Goal: Information Seeking & Learning: Learn about a topic

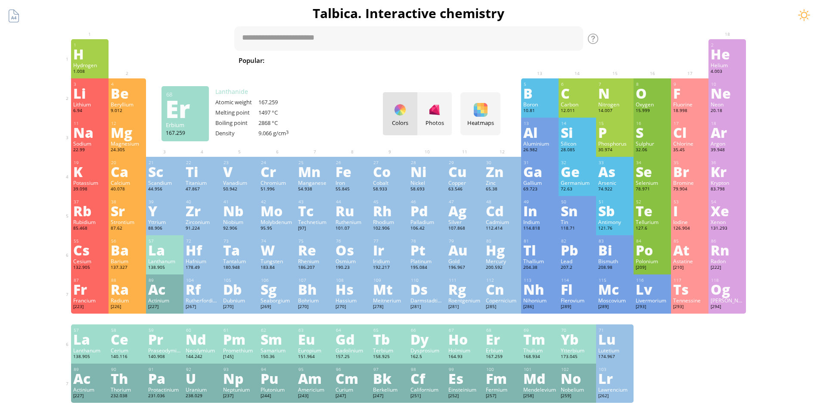
click at [510, 346] on div "68 Er Erbium 167.259 0, +2, +3 0, +2, +3 1497 °C 2868 °C 9.066 g/cm 3 [Xe]6s 2 …" at bounding box center [502, 343] width 37 height 39
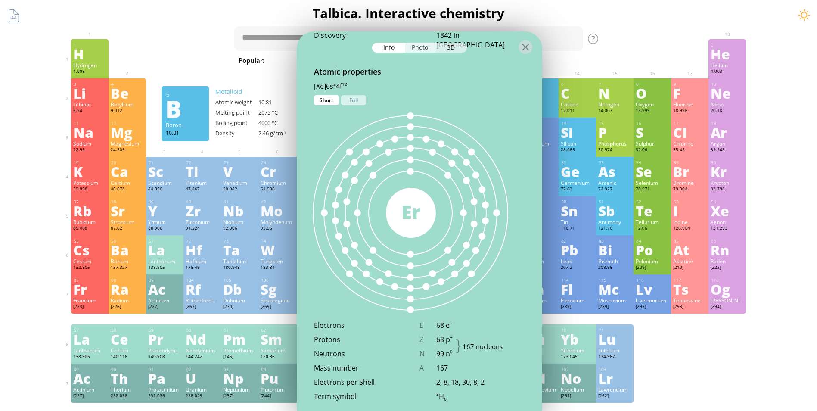
click at [427, 51] on div "Photo" at bounding box center [420, 48] width 31 height 10
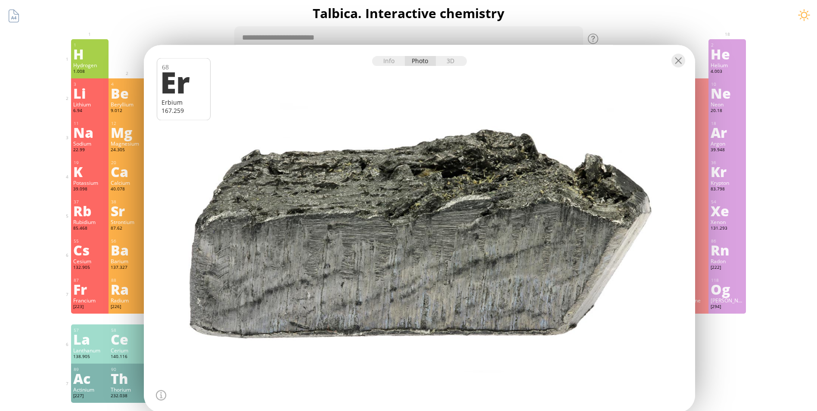
click at [542, 269] on div at bounding box center [419, 228] width 557 height 371
click at [542, 240] on div at bounding box center [419, 228] width 557 height 371
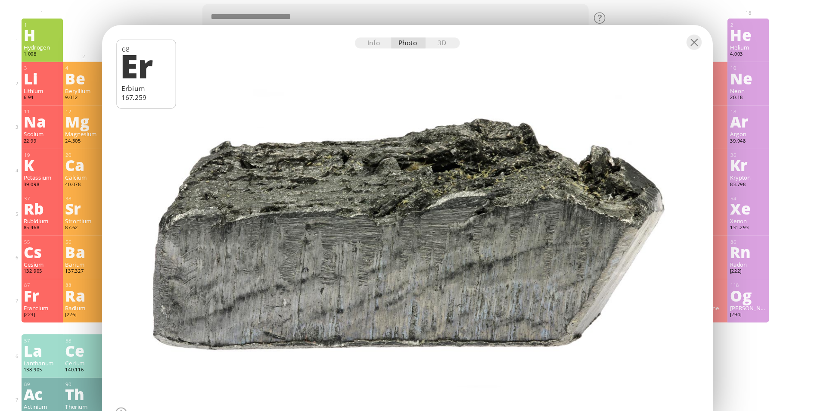
click at [538, 232] on div at bounding box center [419, 228] width 557 height 371
click at [531, 228] on div at bounding box center [419, 228] width 557 height 371
click at [524, 257] on div at bounding box center [419, 228] width 557 height 371
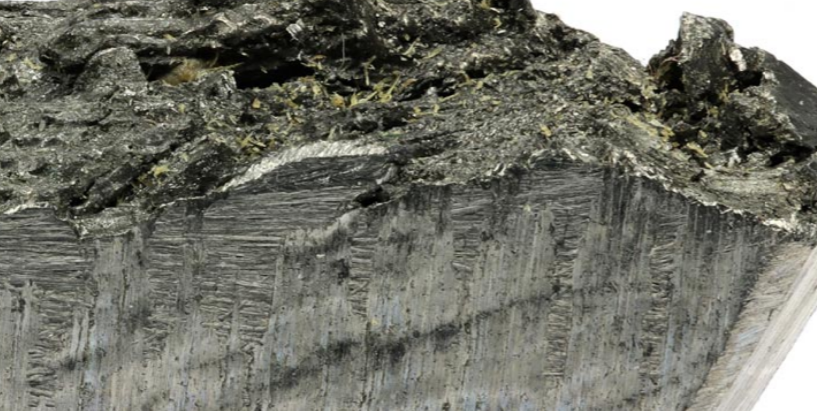
click at [566, 241] on div at bounding box center [419, 228] width 557 height 371
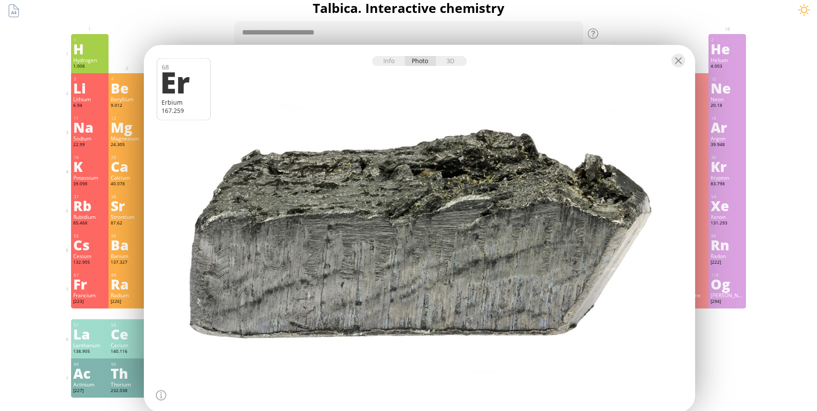
scroll to position [3, 0]
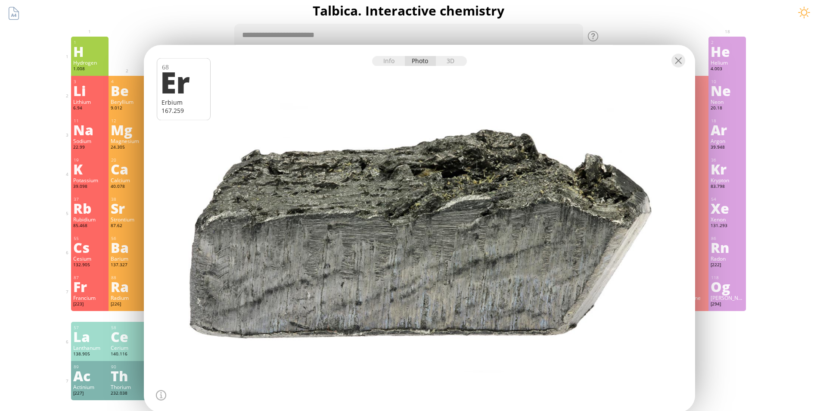
drag, startPoint x: 396, startPoint y: 57, endPoint x: 633, endPoint y: 146, distance: 253.2
click at [633, 146] on div at bounding box center [419, 228] width 557 height 371
drag, startPoint x: 393, startPoint y: 188, endPoint x: 420, endPoint y: 266, distance: 82.1
click at [418, 270] on div at bounding box center [419, 228] width 557 height 371
click at [448, 62] on div "3D" at bounding box center [451, 61] width 31 height 10
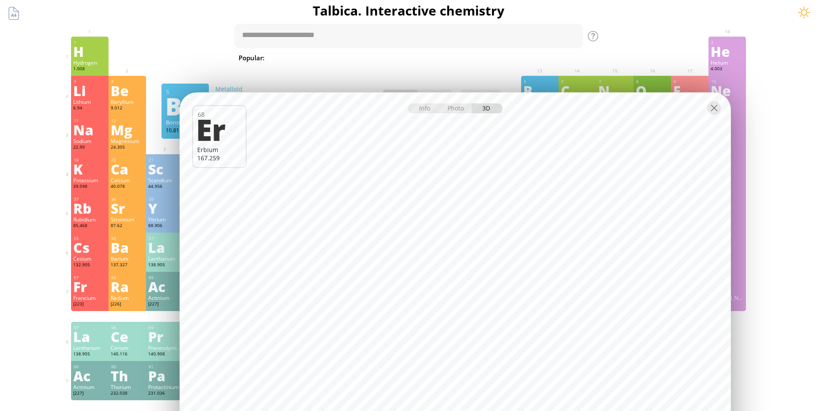
click at [423, 117] on div at bounding box center [455, 108] width 551 height 30
click at [420, 105] on div "Info" at bounding box center [424, 109] width 33 height 10
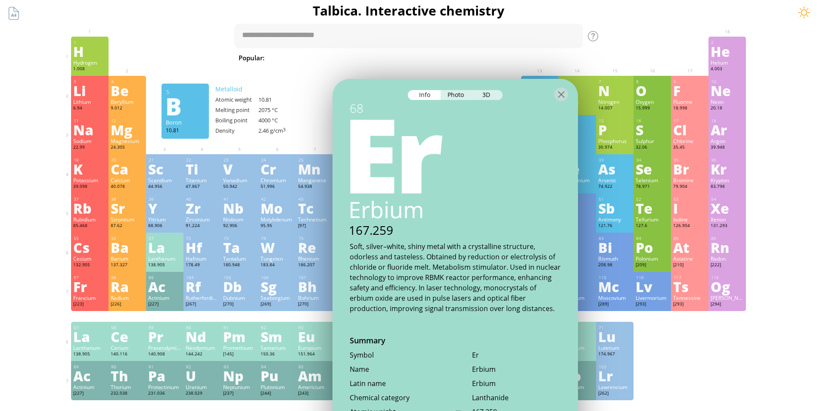
scroll to position [0, 0]
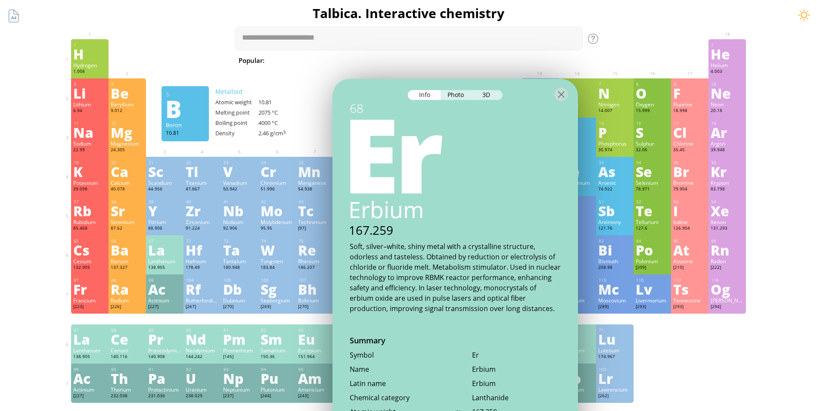
click at [500, 219] on div "Erbium" at bounding box center [454, 210] width 247 height 30
click at [650, 84] on div "8" at bounding box center [652, 84] width 33 height 6
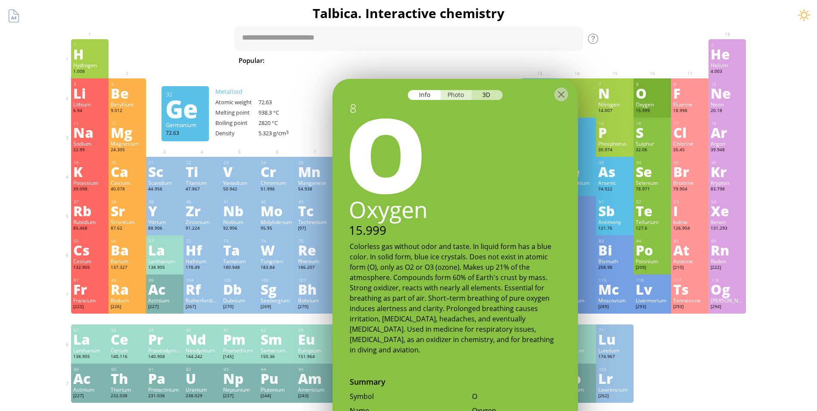
click at [456, 92] on div "Photo" at bounding box center [456, 95] width 31 height 10
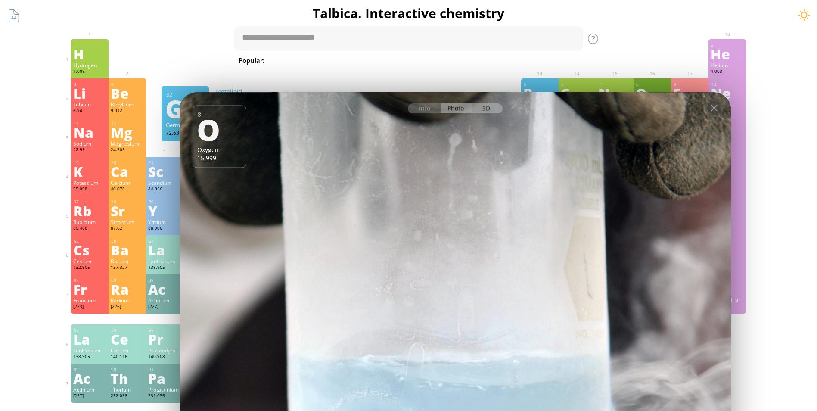
click at [492, 104] on div "3D" at bounding box center [487, 109] width 31 height 10
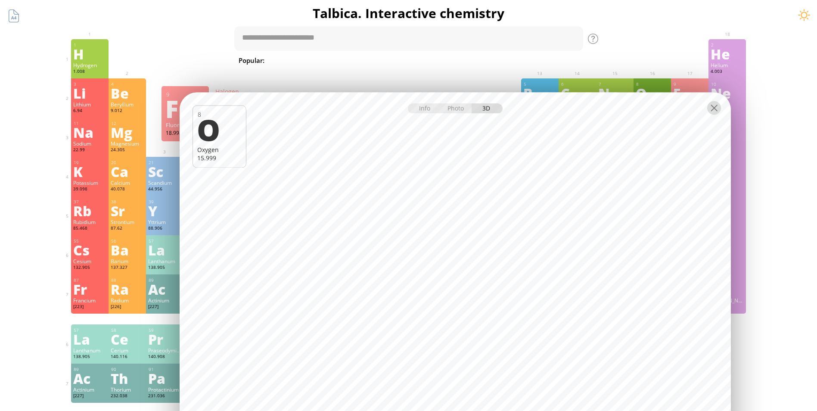
click at [716, 109] on div at bounding box center [714, 108] width 14 height 14
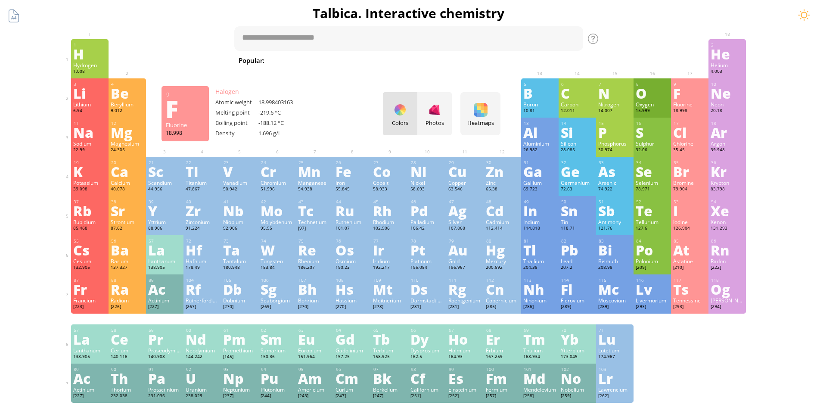
click at [716, 102] on div at bounding box center [714, 108] width 14 height 14
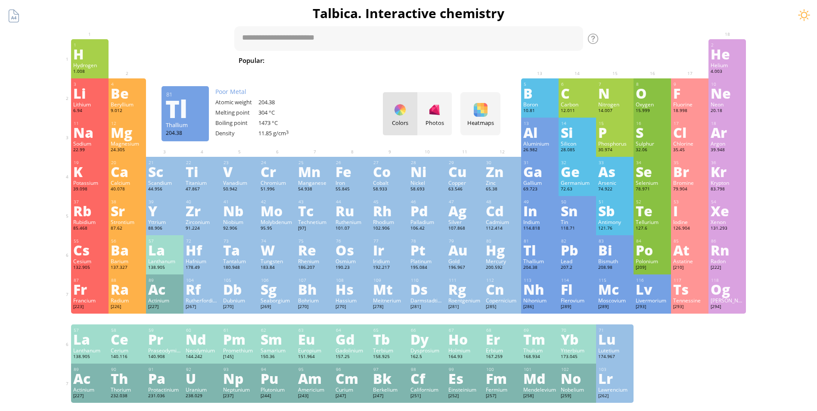
click at [558, 238] on div "81 Tl Thallium 204.38 −5, −2, −1, +1, +2, +3 −5, −2, −1, +1, +2, +3 304 °C 1473…" at bounding box center [539, 254] width 37 height 39
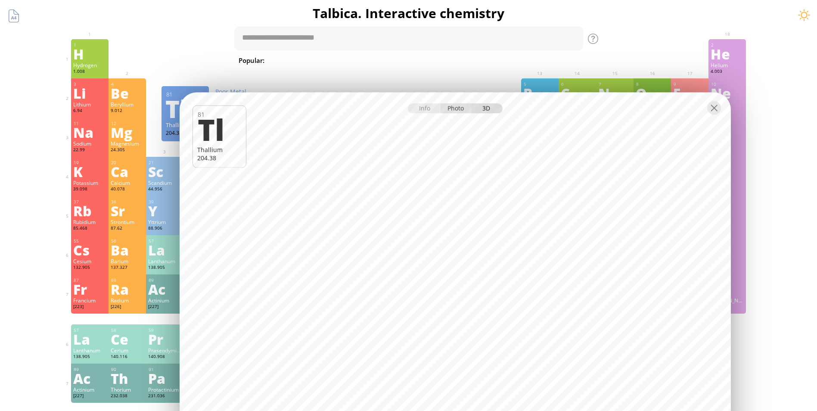
click at [456, 106] on div "Photo" at bounding box center [456, 109] width 31 height 10
click at [456, 105] on div "Info Photo 3D" at bounding box center [455, 109] width 95 height 10
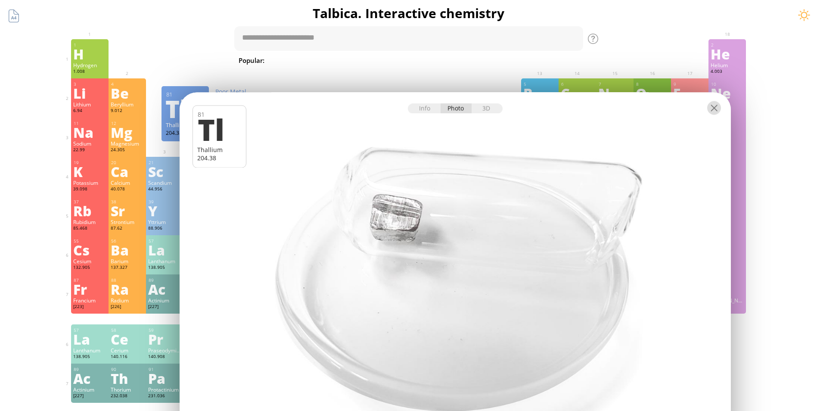
click at [712, 109] on div at bounding box center [714, 108] width 14 height 14
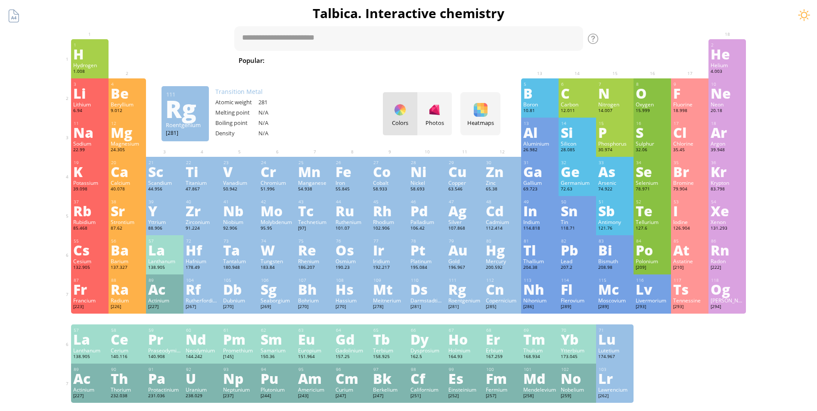
click at [469, 298] on div "Roentgenium" at bounding box center [464, 300] width 33 height 7
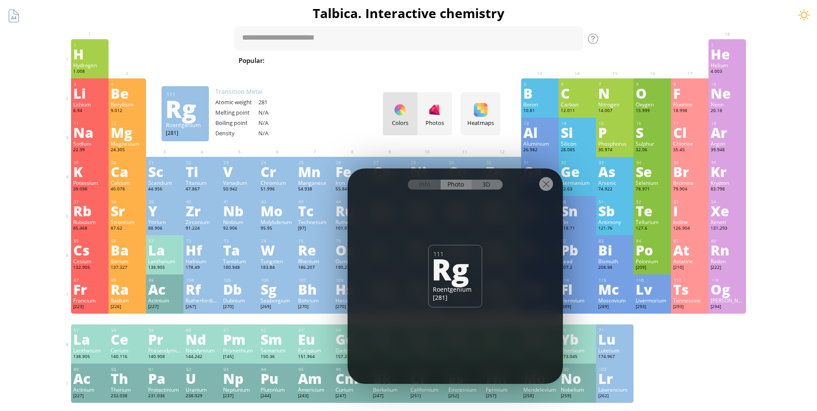
click at [487, 183] on div "3D" at bounding box center [487, 185] width 31 height 10
drag, startPoint x: 465, startPoint y: 397, endPoint x: 512, endPoint y: 194, distance: 208.3
click at [607, 258] on div "1 H Hydrogen 1.008 −1, +1 −1, +1 -259.14 °C -252.87 °C 0.0899 g/l 1s 1 2 He Hel…" at bounding box center [408, 220] width 675 height 363
click at [549, 181] on div at bounding box center [546, 184] width 14 height 14
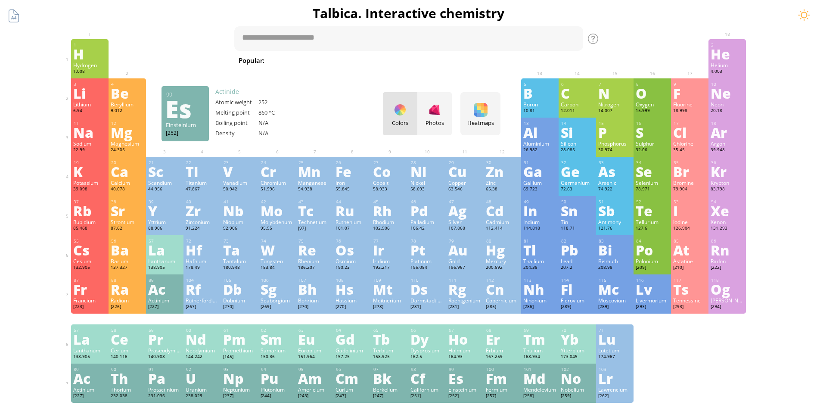
click at [470, 382] on div "Es" at bounding box center [464, 378] width 33 height 14
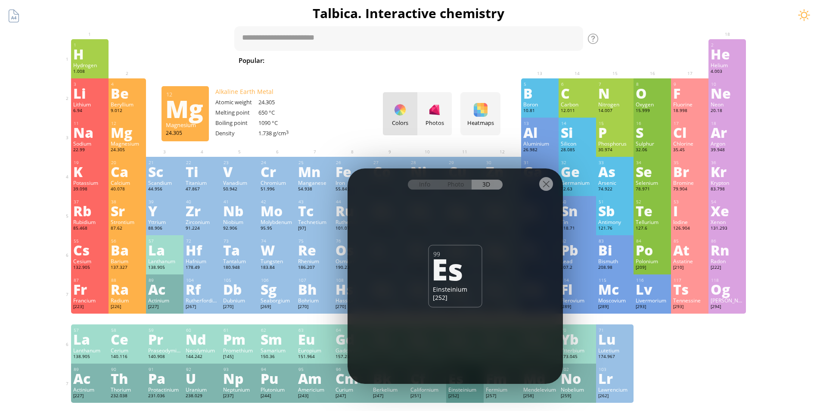
click at [126, 133] on div "Mg" at bounding box center [127, 132] width 33 height 14
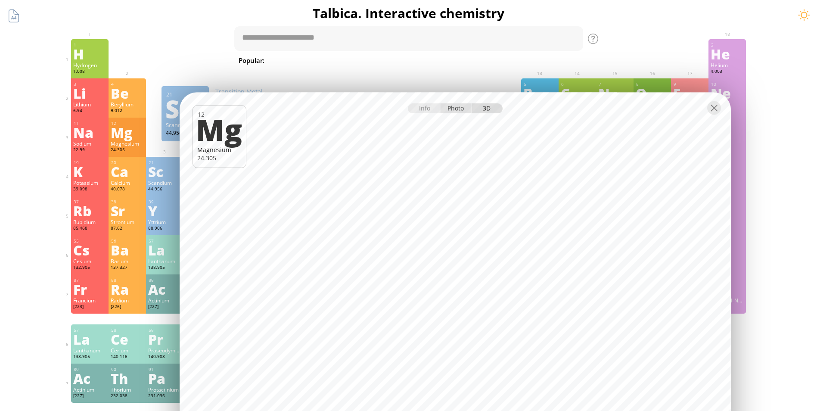
click at [458, 108] on div "Photo" at bounding box center [456, 109] width 31 height 10
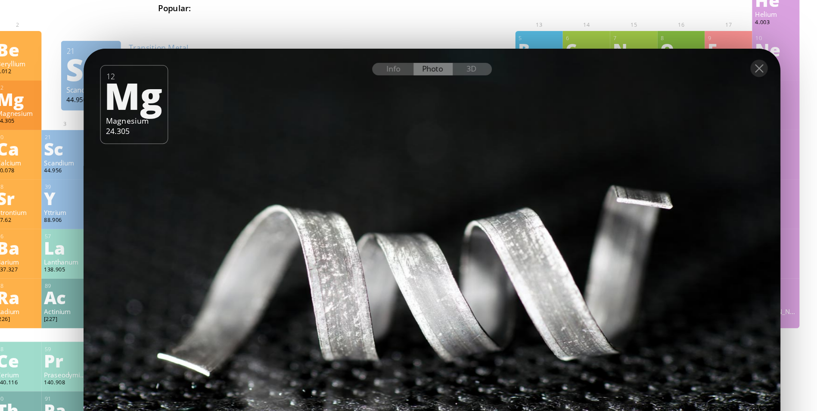
click at [549, 269] on div at bounding box center [455, 275] width 557 height 371
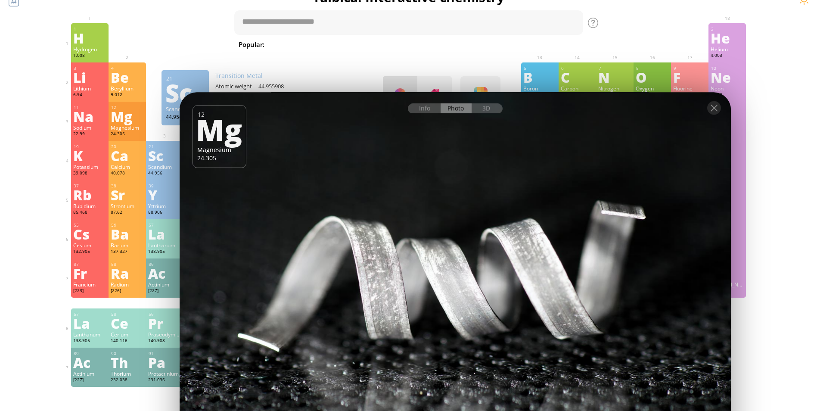
scroll to position [19, 0]
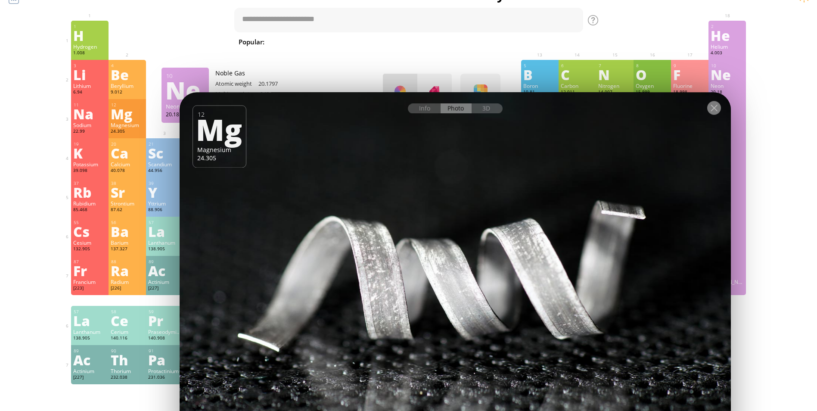
click at [709, 102] on div at bounding box center [714, 108] width 14 height 14
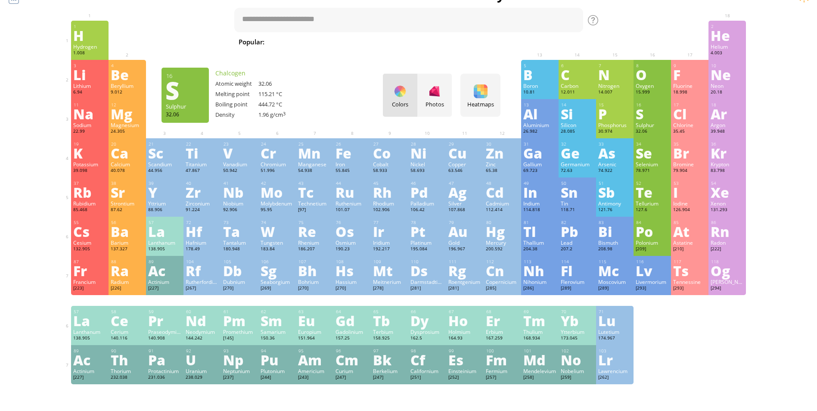
click at [652, 116] on div "S" at bounding box center [652, 114] width 33 height 14
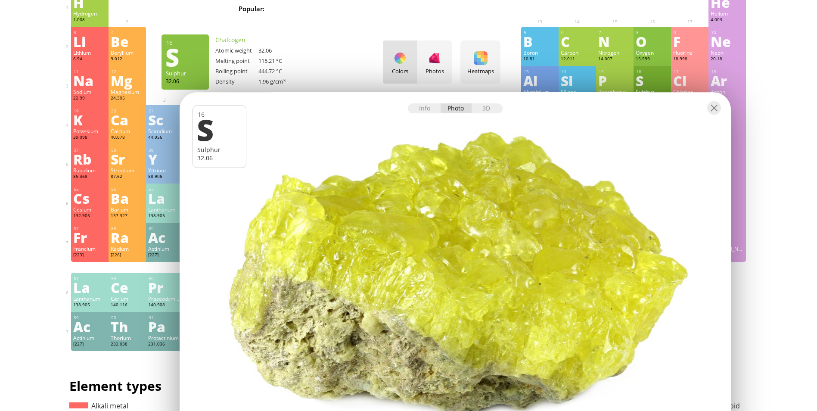
click at [537, 272] on div at bounding box center [455, 275] width 557 height 371
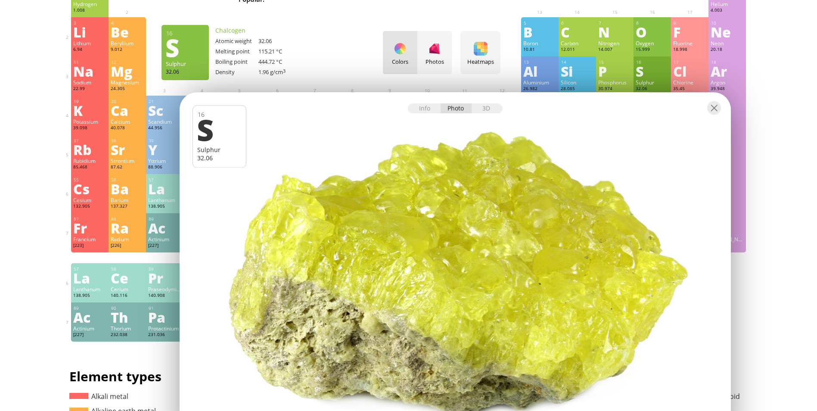
scroll to position [62, 0]
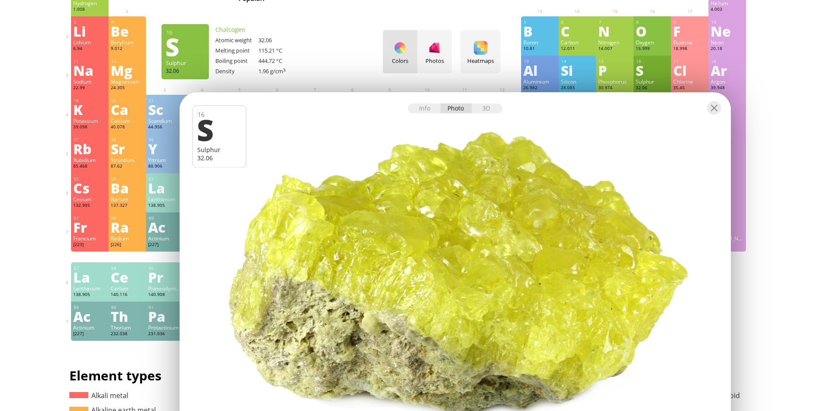
click at [458, 112] on div "Info Photo 3D" at bounding box center [455, 109] width 95 height 10
click at [460, 108] on div "Info Photo 3D" at bounding box center [455, 109] width 95 height 10
click at [453, 110] on div "Info Photo 3D" at bounding box center [455, 109] width 95 height 10
click at [470, 79] on div "11 Na Sodium 22.99 −1, 0, +1 −1, 0, +1 97.72 °C 883 °C 0.968 g/cm 3 [Ne]3s 1 12…" at bounding box center [408, 75] width 675 height 39
click at [455, 104] on div "Info Photo 3D" at bounding box center [455, 109] width 95 height 10
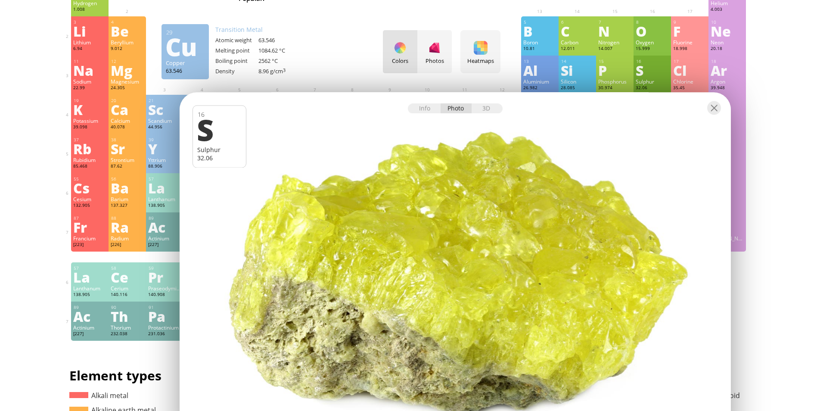
click at [456, 106] on div "Info Photo 3D" at bounding box center [455, 109] width 95 height 10
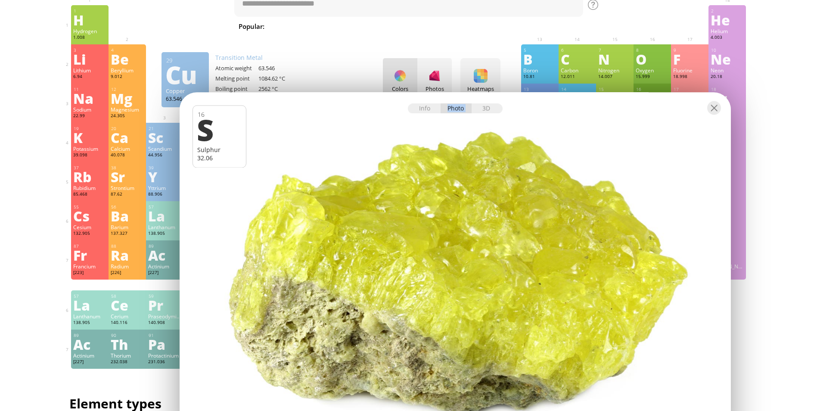
scroll to position [19, 0]
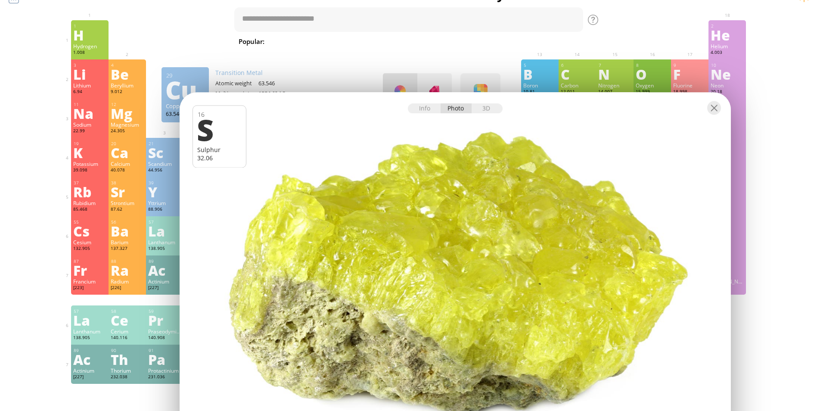
click at [459, 102] on div at bounding box center [455, 108] width 551 height 30
click at [458, 107] on div "Info Photo 3D" at bounding box center [455, 109] width 95 height 10
drag, startPoint x: 458, startPoint y: 107, endPoint x: 464, endPoint y: 45, distance: 62.3
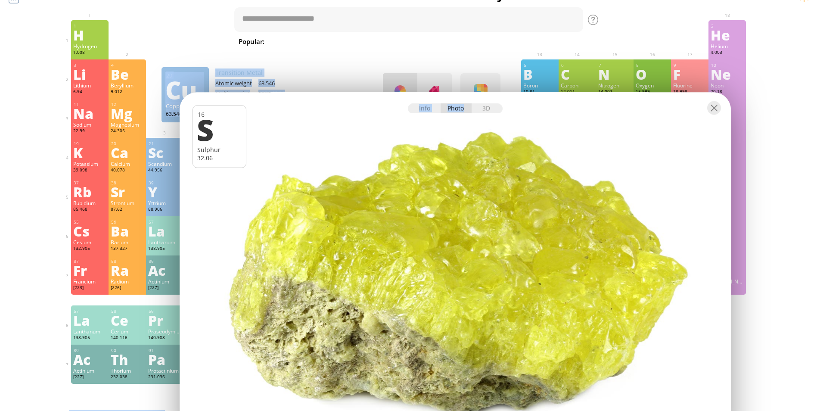
click at [464, 45] on body "Periodic Table of Elements 35 Br Bromine 79.904 56 Ba Barium 137.327 Summary Mo…" at bounding box center [408, 346] width 817 height 730
click at [489, 110] on div "3D" at bounding box center [487, 109] width 31 height 10
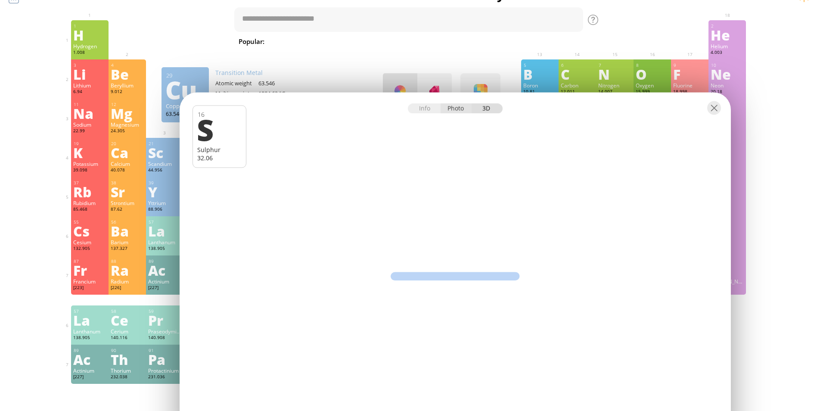
click at [451, 109] on div "Photo" at bounding box center [456, 109] width 31 height 10
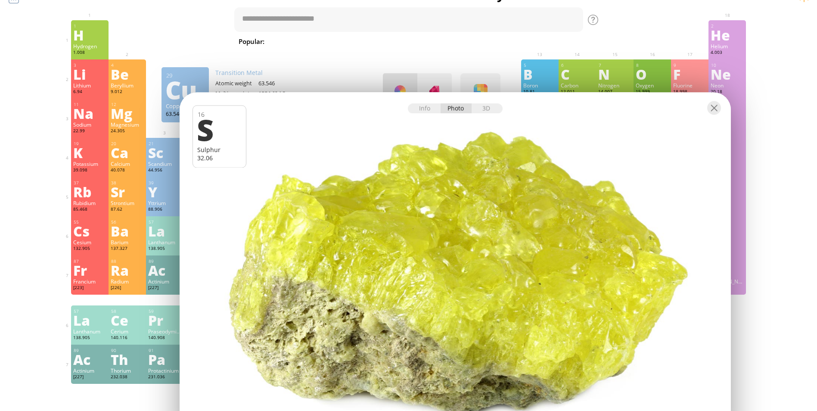
click at [454, 109] on div "Info Photo 3D" at bounding box center [455, 109] width 95 height 10
click at [461, 113] on div "Info Photo 3D" at bounding box center [455, 109] width 95 height 10
click at [460, 114] on div at bounding box center [455, 108] width 551 height 30
click at [456, 104] on div "Info Photo 3D" at bounding box center [455, 109] width 95 height 10
click at [453, 99] on div at bounding box center [455, 108] width 551 height 30
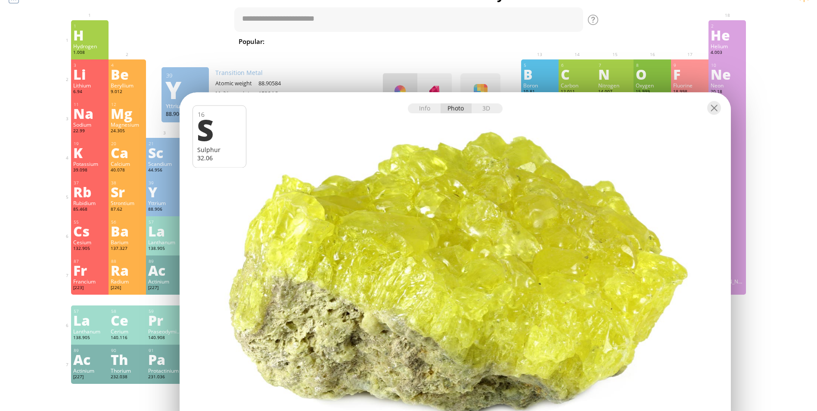
click at [454, 116] on div at bounding box center [455, 108] width 551 height 30
click at [458, 105] on div "Info Photo 3D" at bounding box center [455, 109] width 95 height 10
drag, startPoint x: 458, startPoint y: 105, endPoint x: 491, endPoint y: 213, distance: 112.5
click at [491, 213] on div "Info Photo 3D Info Photo 3D 16 S Sulphur 32.06 Native sulfur from [GEOGRAPHIC_D…" at bounding box center [455, 276] width 551 height 367
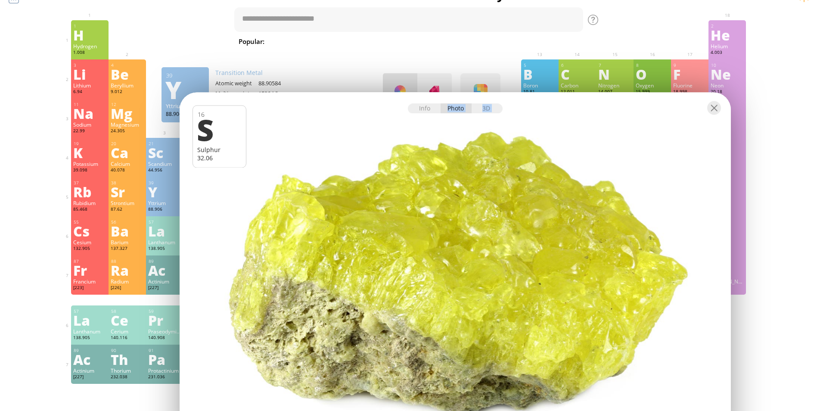
click at [470, 117] on div at bounding box center [455, 108] width 551 height 30
click at [458, 117] on div at bounding box center [455, 108] width 551 height 30
click at [465, 106] on div "Info Photo 3D" at bounding box center [455, 109] width 95 height 10
click at [452, 118] on div at bounding box center [455, 108] width 551 height 30
click at [420, 110] on div "Info" at bounding box center [424, 109] width 33 height 10
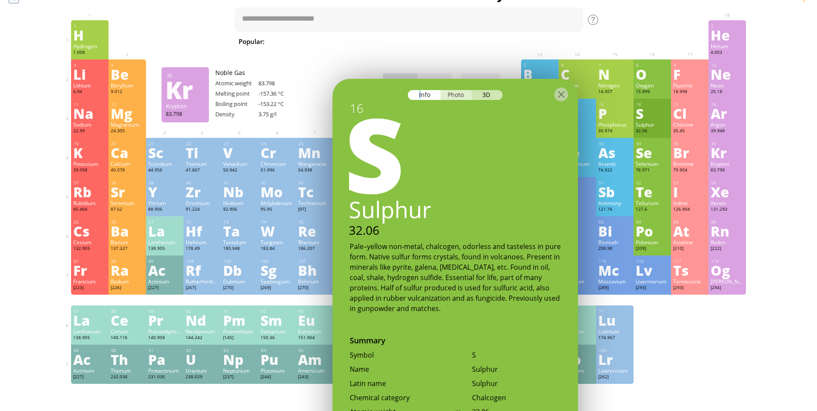
click at [460, 91] on div "Photo" at bounding box center [456, 95] width 31 height 10
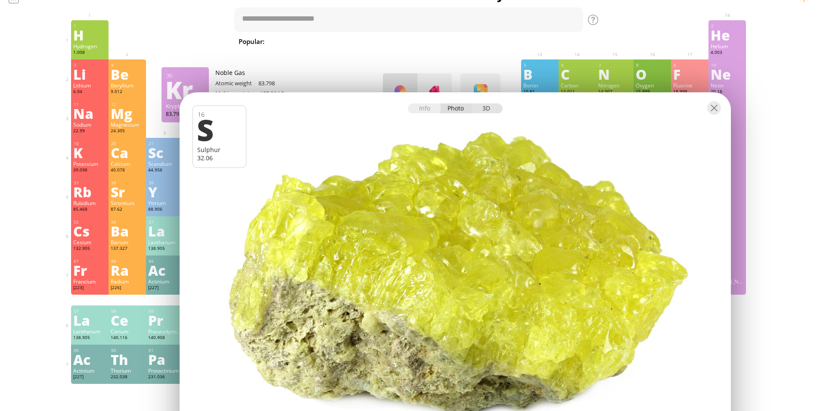
click at [487, 105] on div "3D" at bounding box center [487, 109] width 31 height 10
